Goal: Find specific page/section

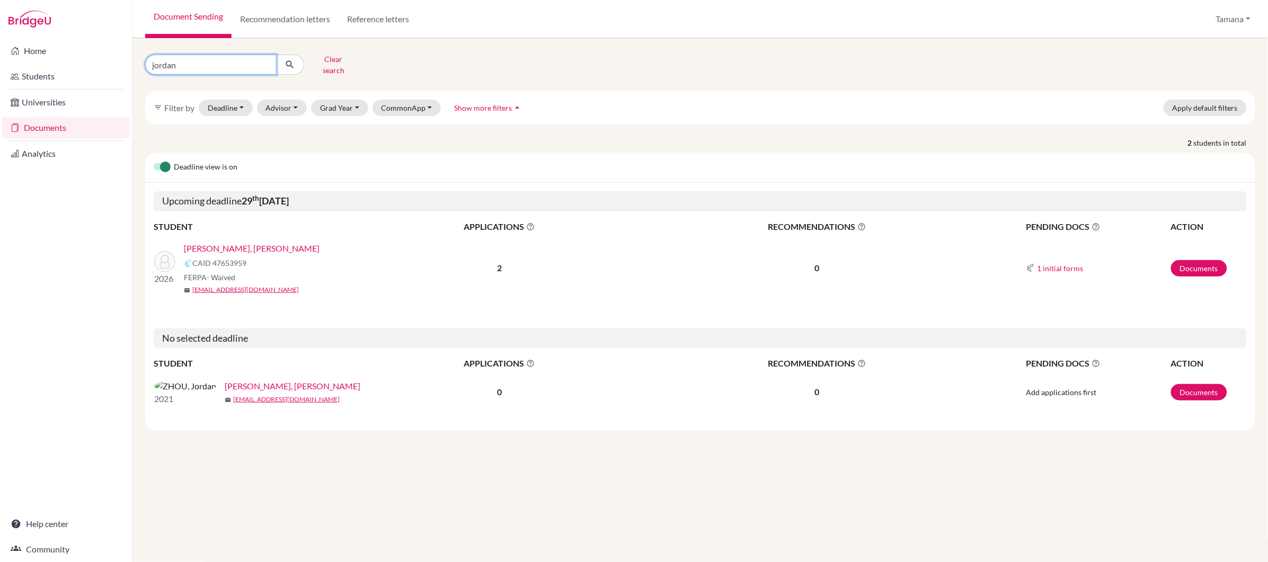
click at [219, 63] on input "jordan" at bounding box center [210, 65] width 131 height 20
type input "shuo"
click button "submit" at bounding box center [290, 65] width 28 height 20
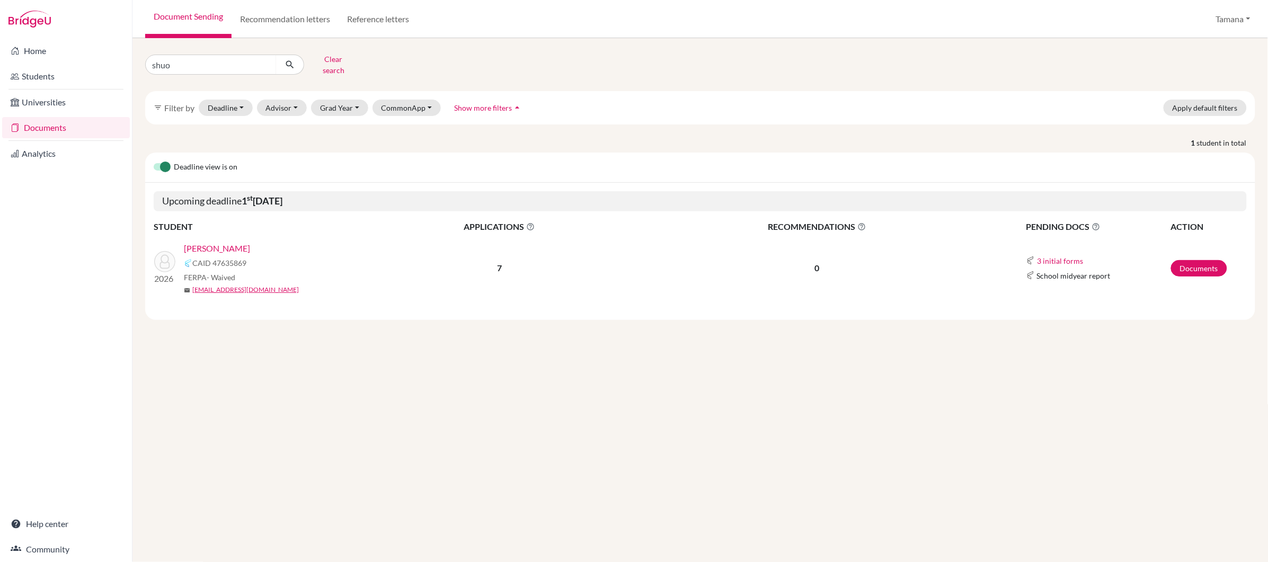
click at [234, 242] on link "[PERSON_NAME]" at bounding box center [217, 248] width 66 height 13
